Goal: Transaction & Acquisition: Subscribe to service/newsletter

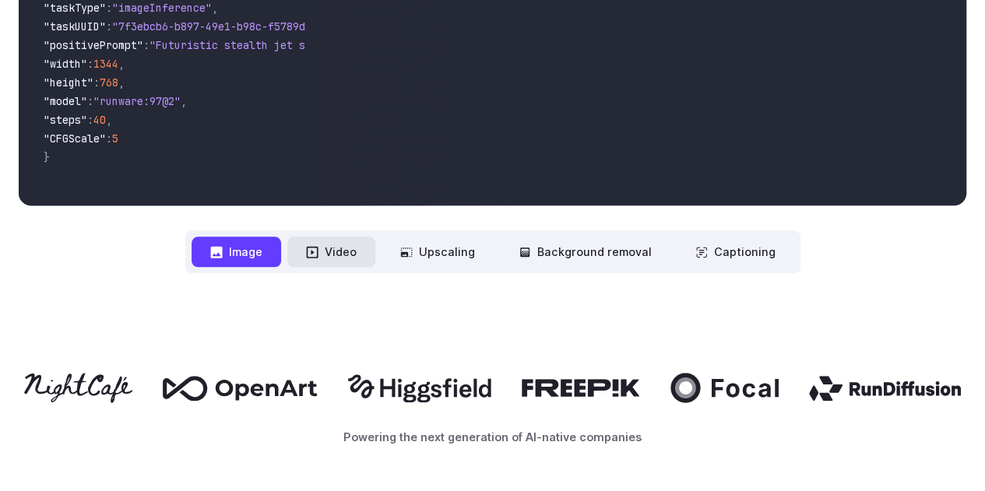
click at [313, 242] on button "Video" at bounding box center [331, 252] width 88 height 30
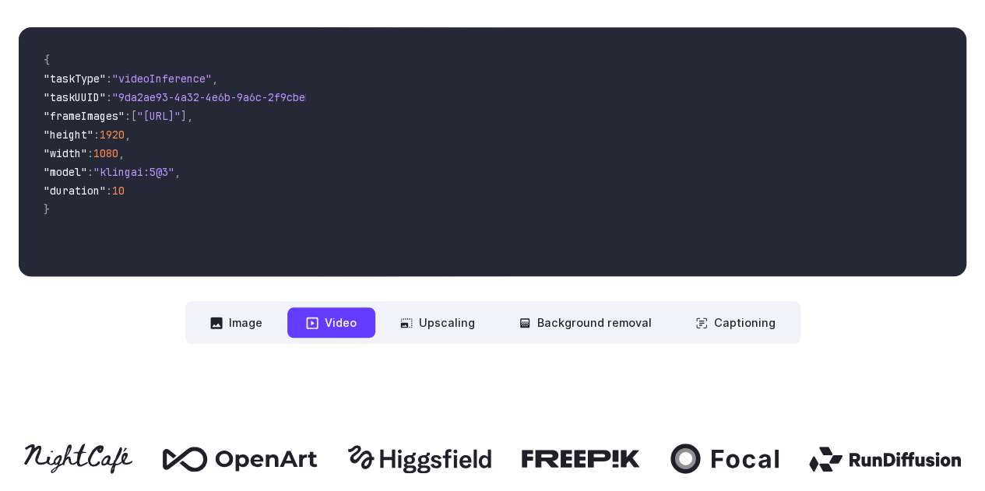
scroll to position [554, 0]
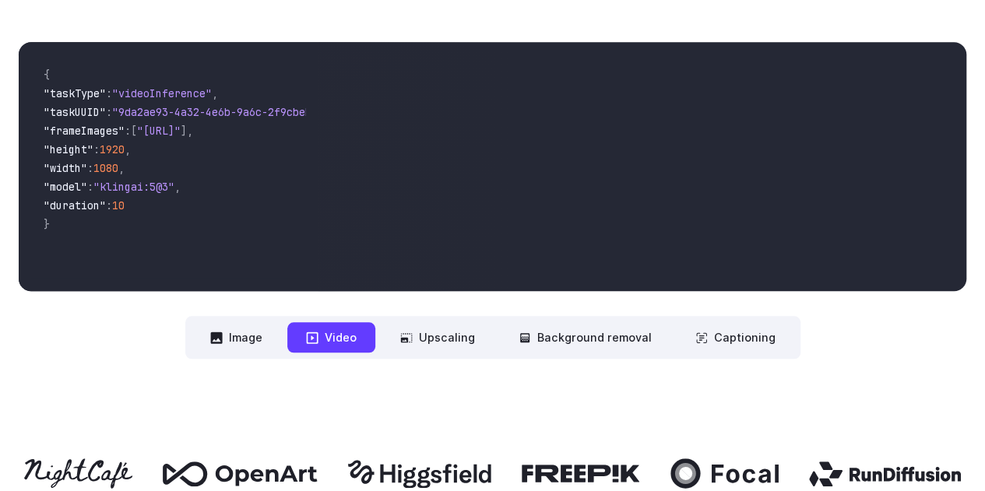
click at [439, 343] on button "Upscaling" at bounding box center [438, 337] width 112 height 30
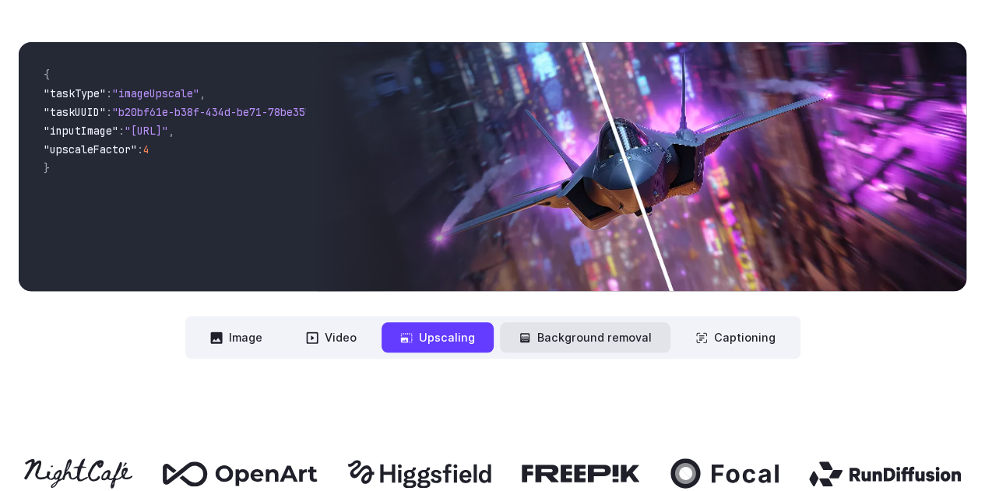
click at [565, 334] on button "Background removal" at bounding box center [585, 337] width 171 height 30
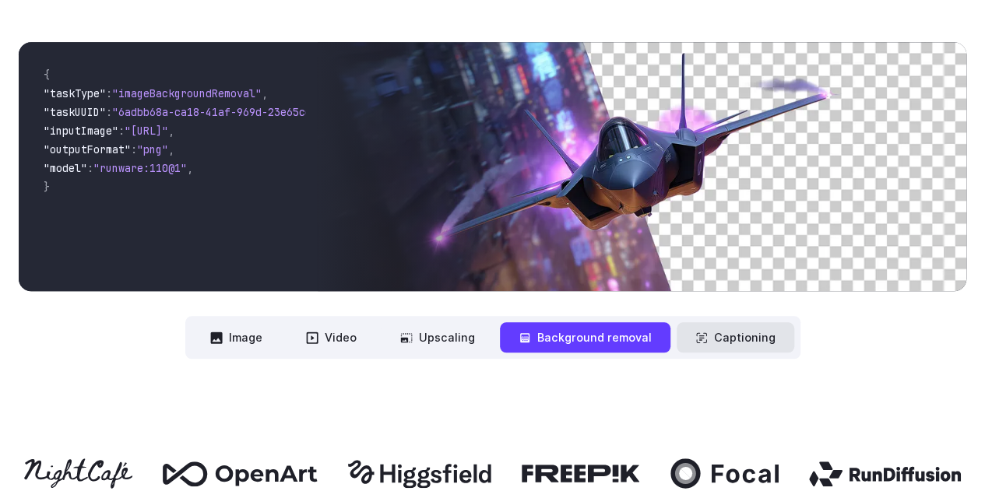
click at [720, 346] on button "Captioning" at bounding box center [736, 337] width 118 height 30
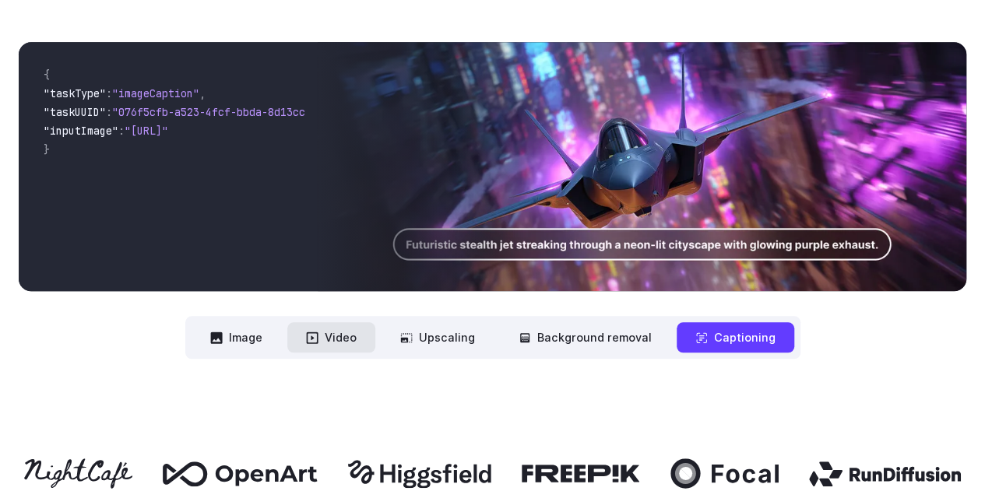
click at [321, 353] on button "Video" at bounding box center [331, 337] width 88 height 30
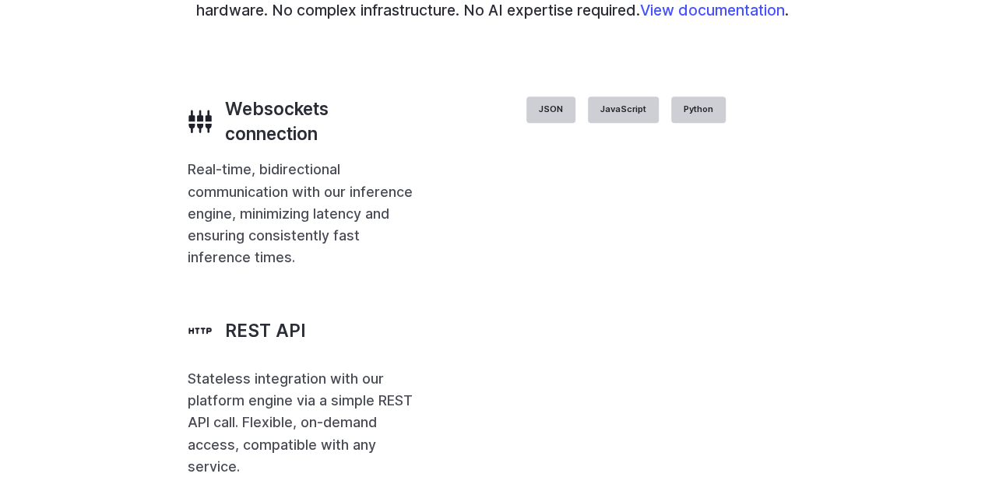
scroll to position [3513, 0]
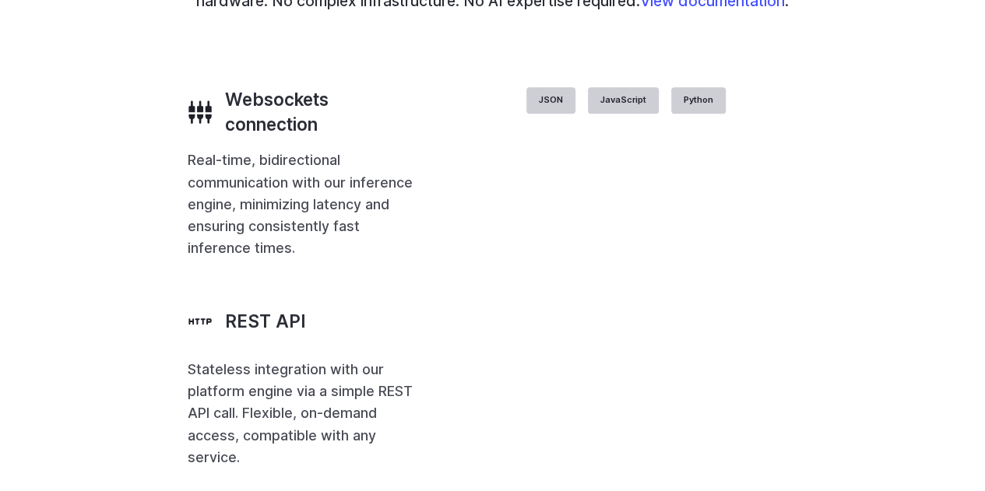
drag, startPoint x: 961, startPoint y: 261, endPoint x: 990, endPoint y: 308, distance: 54.9
drag, startPoint x: 990, startPoint y: 308, endPoint x: 618, endPoint y: 290, distance: 371.9
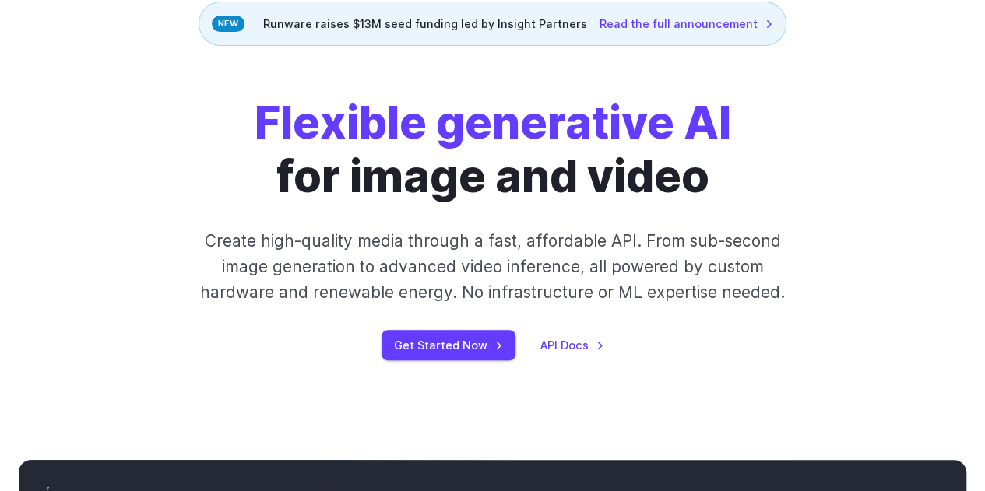
scroll to position [156, 0]
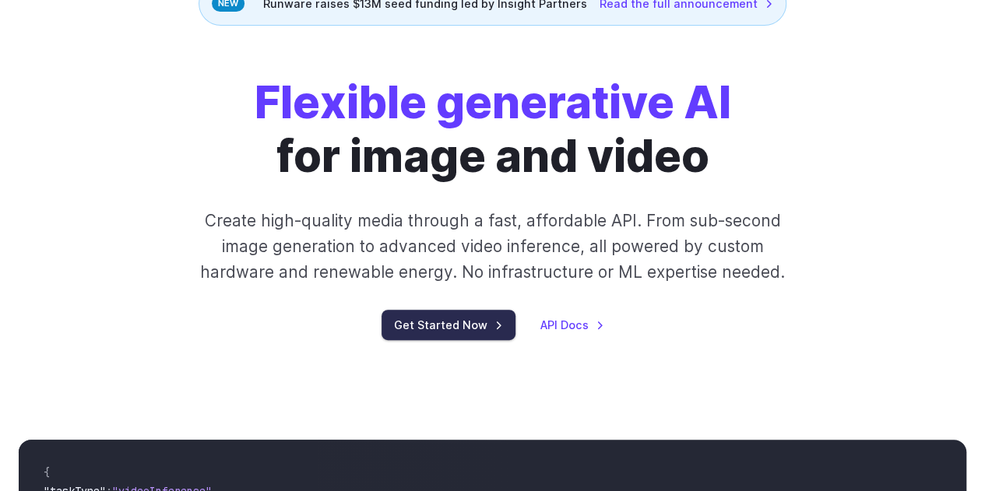
click at [473, 322] on link "Get Started Now" at bounding box center [449, 325] width 134 height 30
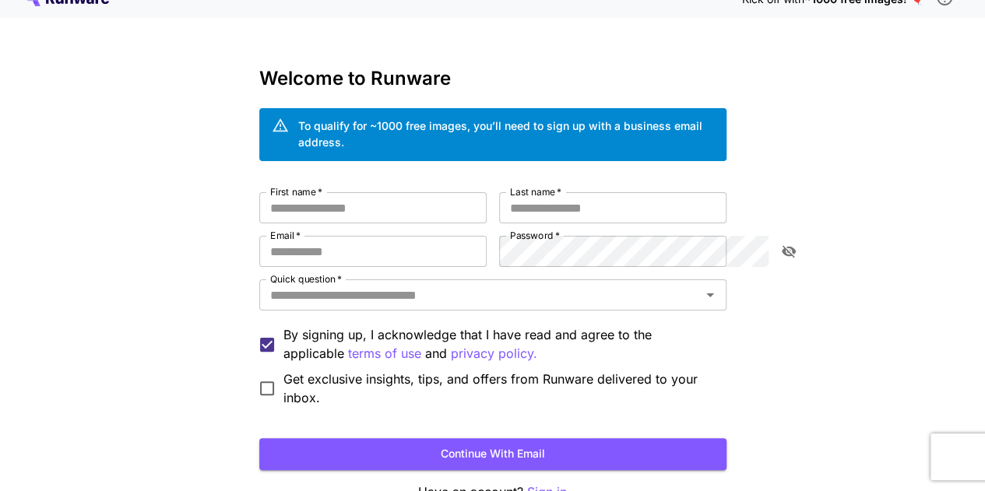
scroll to position [19, 0]
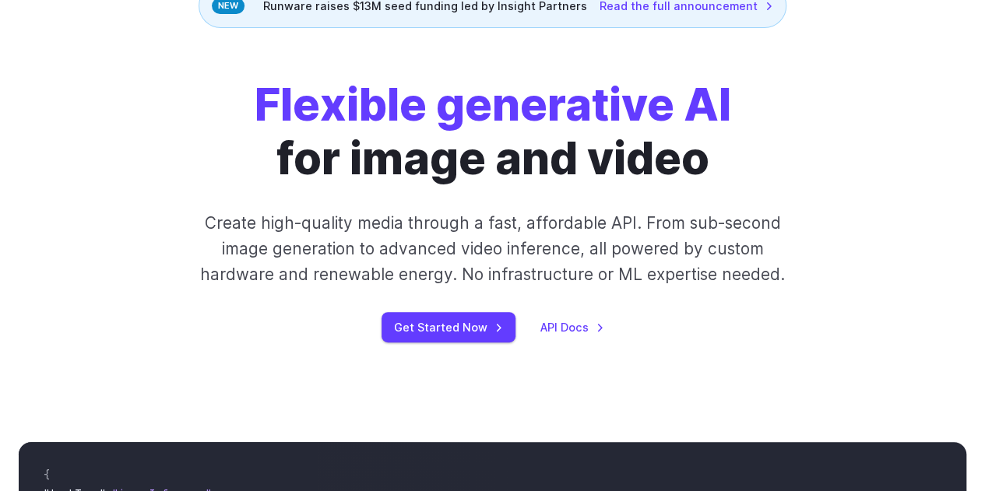
click at [525, 243] on p "Create high-quality media through a fast, affordable API. From sub-second image…" at bounding box center [492, 249] width 607 height 78
